Goal: Transaction & Acquisition: Purchase product/service

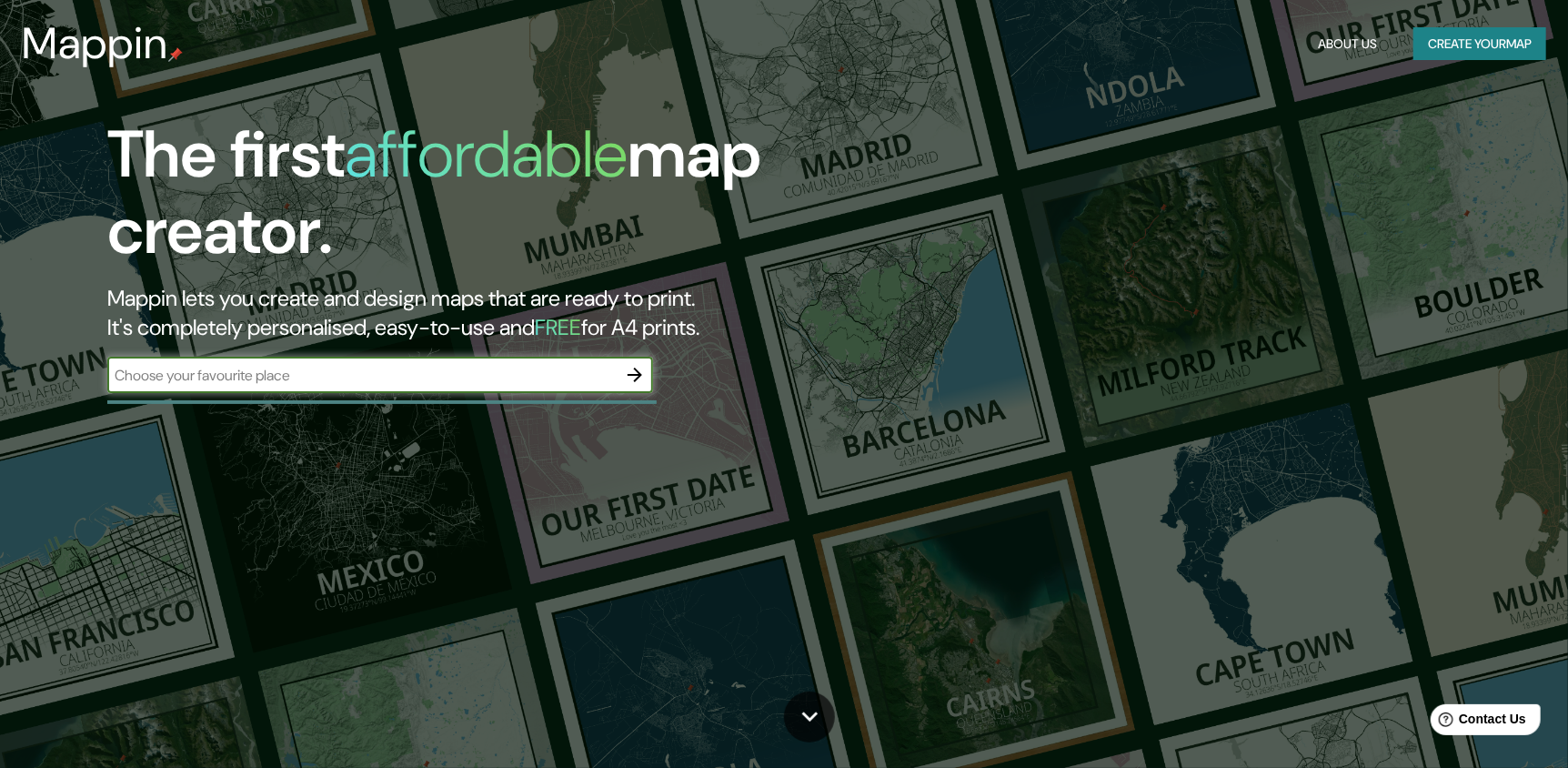
click at [520, 375] on input "text" at bounding box center [361, 375] width 509 height 21
type input "BOGOTA"
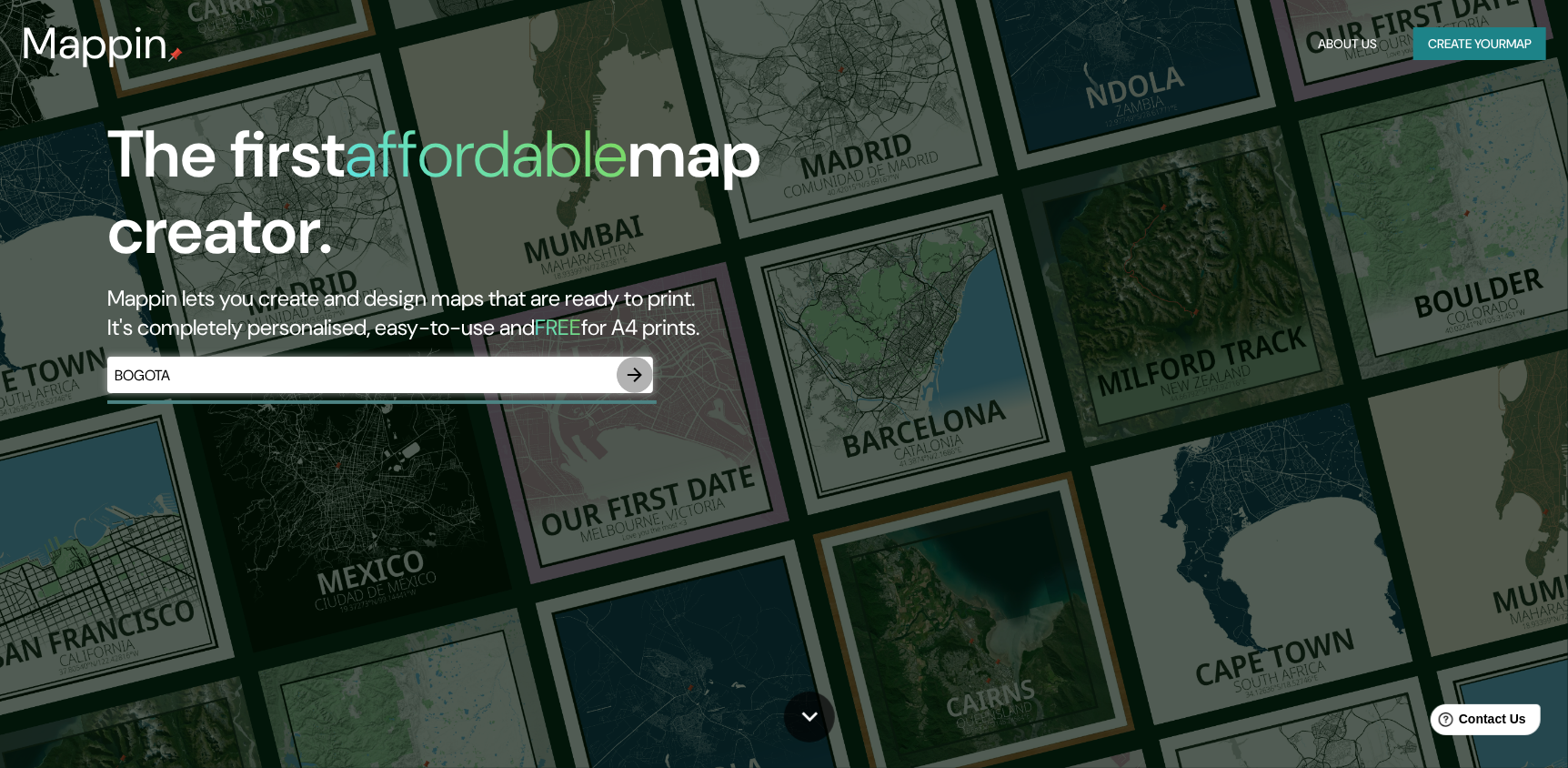
click at [635, 372] on icon "button" at bounding box center [634, 375] width 22 height 22
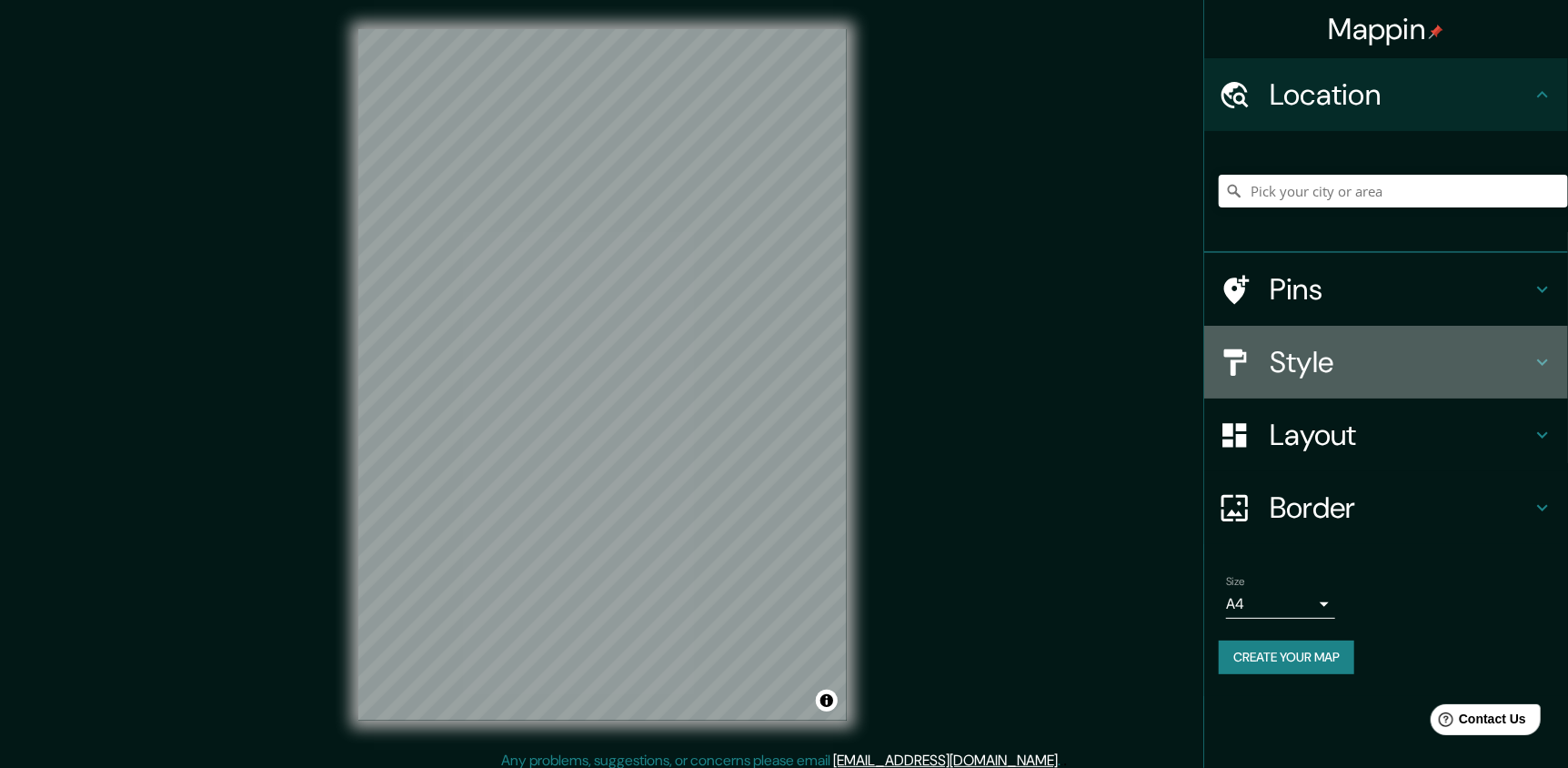
click at [1335, 366] on h4 "Style" at bounding box center [1399, 361] width 262 height 36
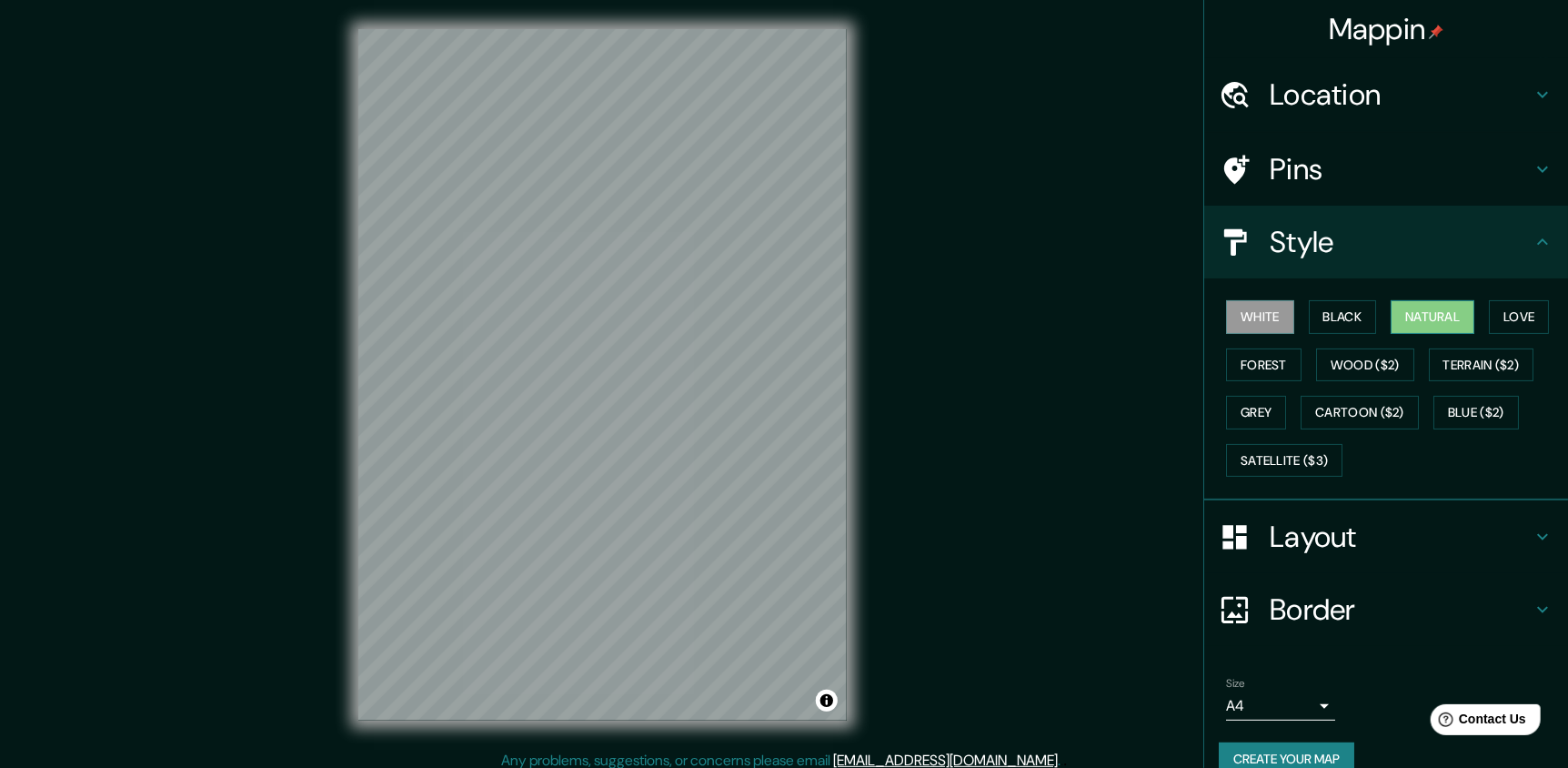
click at [1415, 310] on button "Natural" at bounding box center [1432, 317] width 83 height 33
click at [1322, 328] on button "Black" at bounding box center [1342, 317] width 69 height 33
click at [1489, 314] on button "Love" at bounding box center [1518, 317] width 60 height 33
click at [1261, 363] on button "Forest" at bounding box center [1263, 365] width 76 height 33
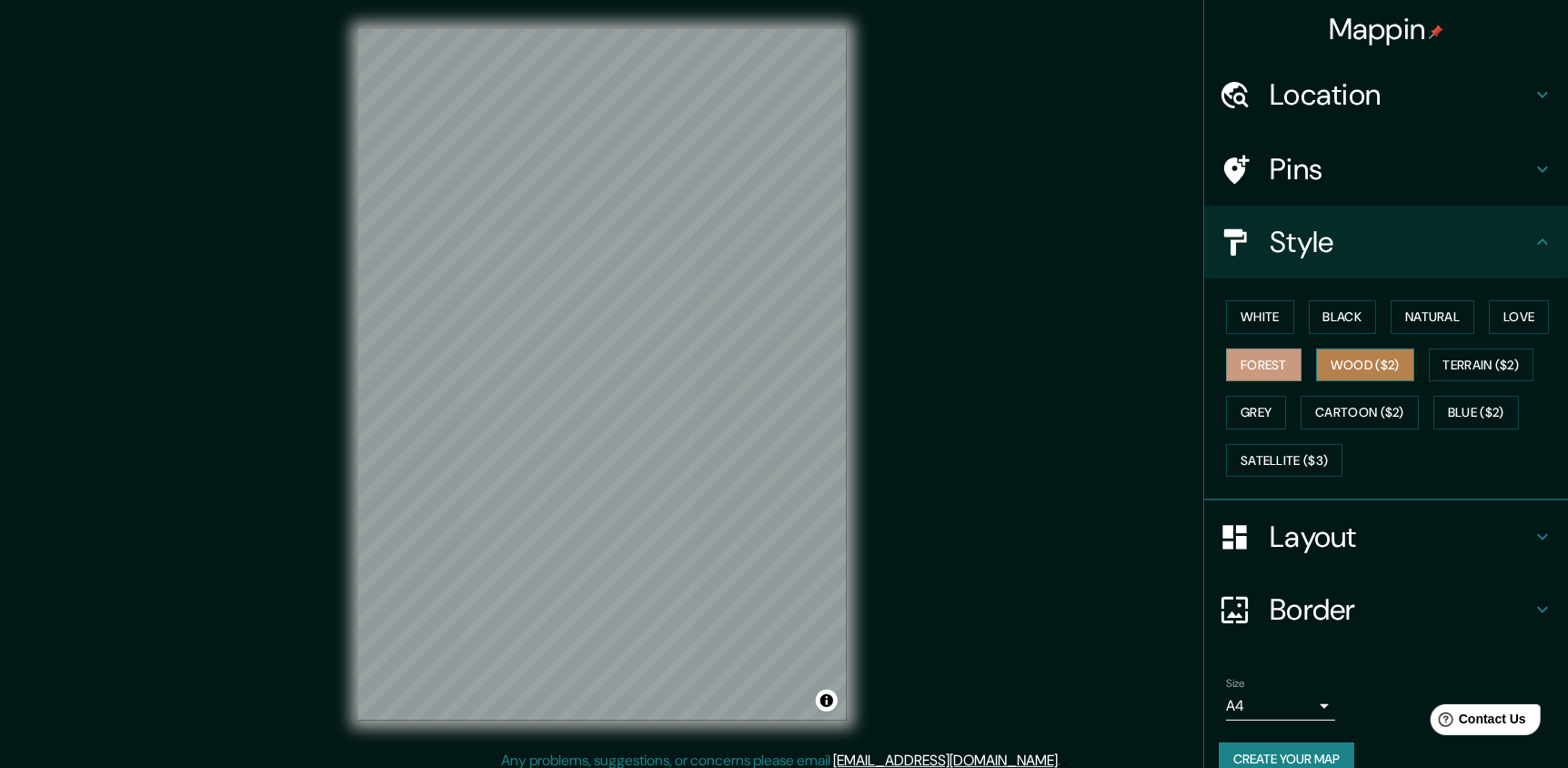
click at [1343, 356] on button "Wood ($2)" at bounding box center [1365, 365] width 98 height 33
click at [1468, 365] on button "Terrain ($2)" at bounding box center [1482, 365] width 106 height 33
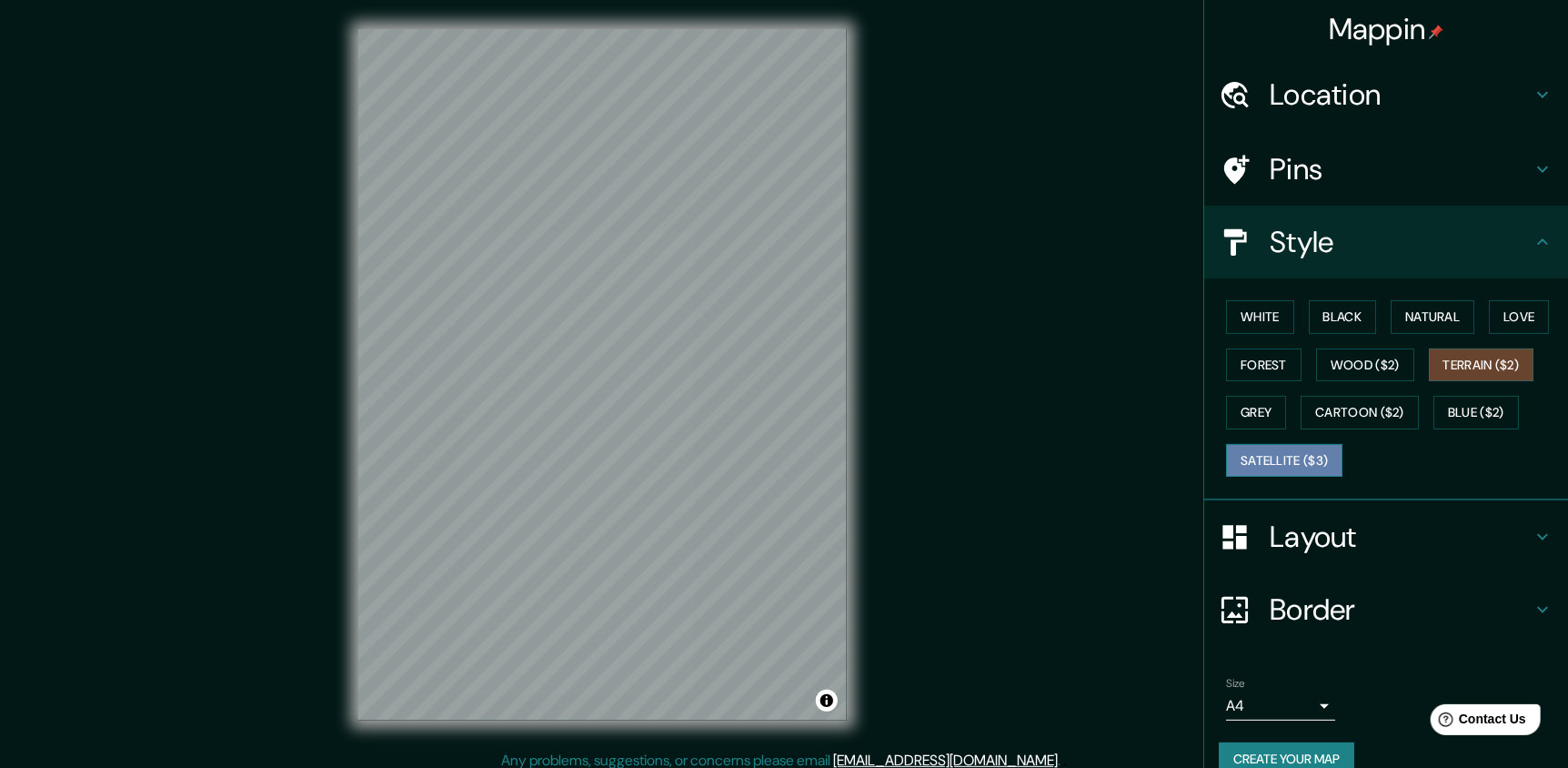
click at [1267, 450] on button "Satellite ($3)" at bounding box center [1284, 460] width 117 height 33
click at [1254, 400] on button "Grey" at bounding box center [1255, 412] width 60 height 33
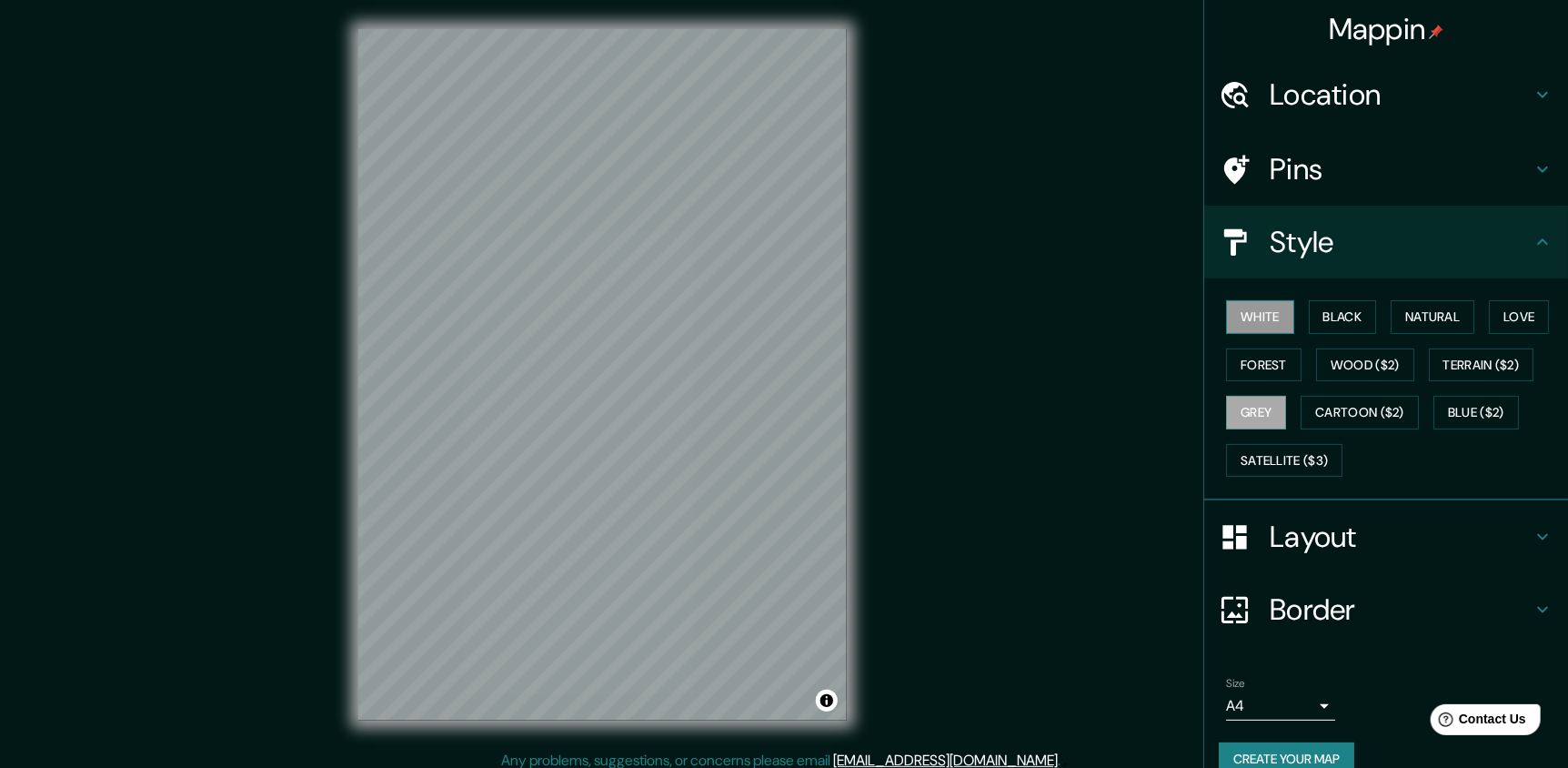
click at [1255, 309] on button "White" at bounding box center [1260, 317] width 69 height 33
click at [1332, 314] on button "Black" at bounding box center [1342, 317] width 69 height 33
